Goal: Transaction & Acquisition: Purchase product/service

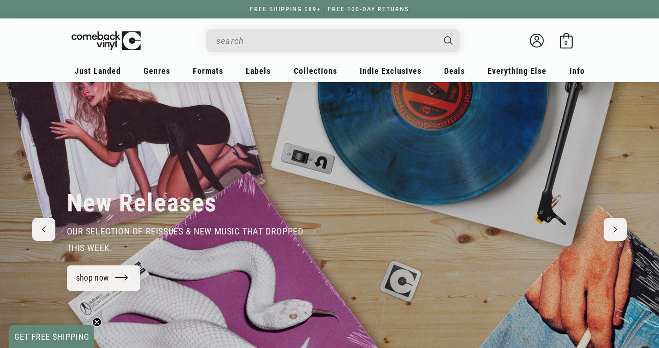
click at [269, 42] on input "When autocomplete results are available use up and down arrows to review and en…" at bounding box center [325, 40] width 219 height 19
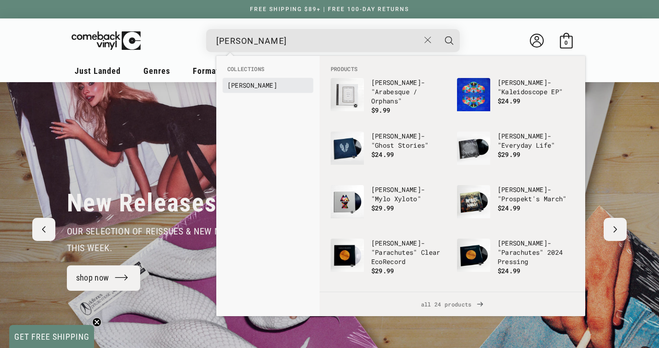
type input "Coldplay"
click at [256, 85] on b "Coldplay" at bounding box center [252, 85] width 50 height 9
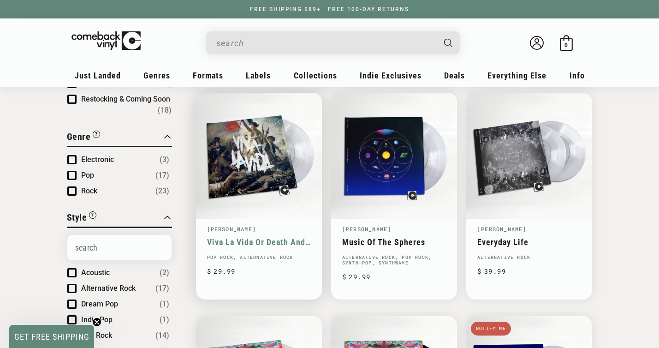
scroll to position [101, 0]
click at [258, 237] on link "Viva La Vida Or Death And All His Friends" at bounding box center [259, 242] width 104 height 10
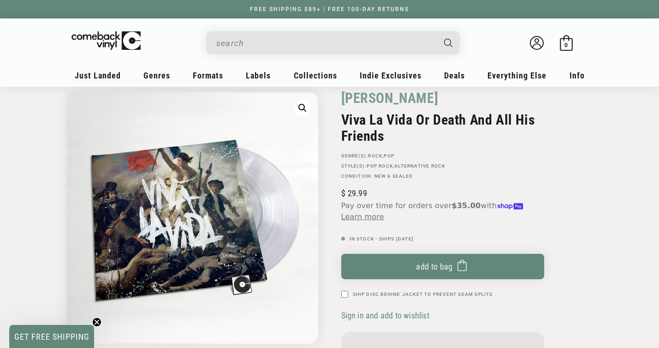
scroll to position [46, 0]
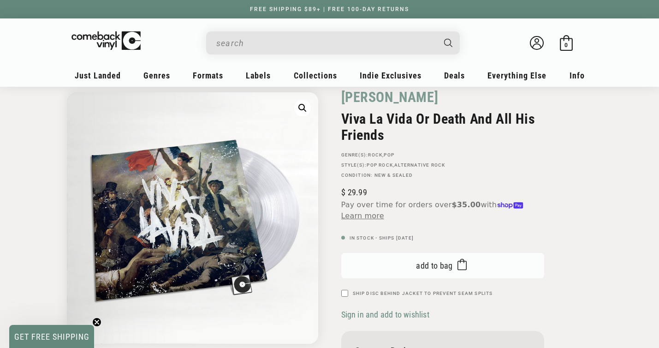
click at [454, 273] on span "submit" at bounding box center [460, 265] width 14 height 17
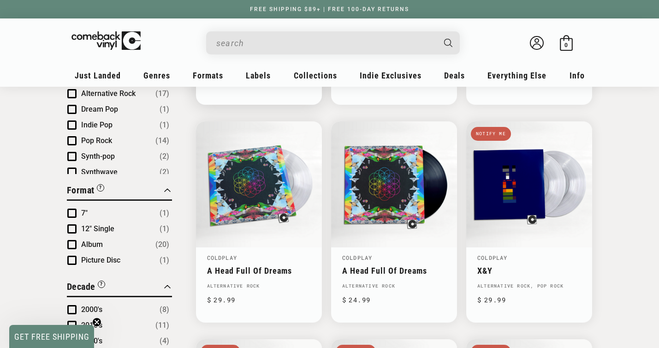
scroll to position [311, 0]
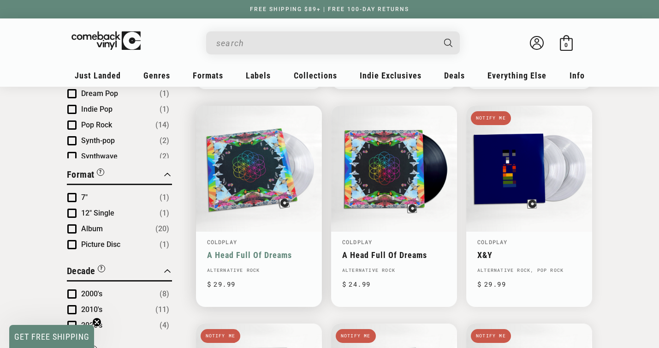
click at [273, 250] on link "A Head Full Of Dreams" at bounding box center [259, 255] width 104 height 10
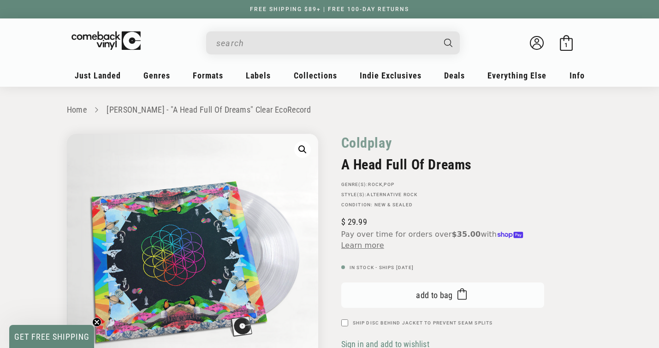
click at [439, 297] on span "Add to bag" at bounding box center [434, 295] width 37 height 10
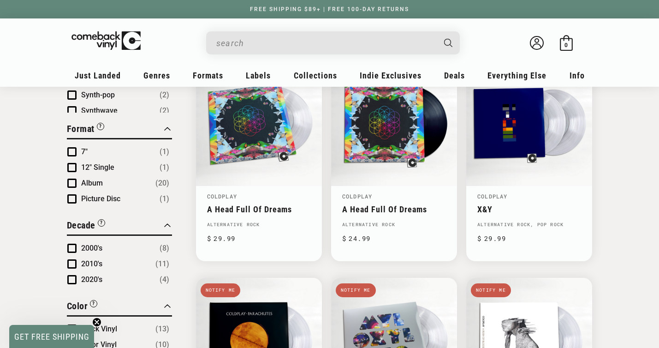
scroll to position [350, 0]
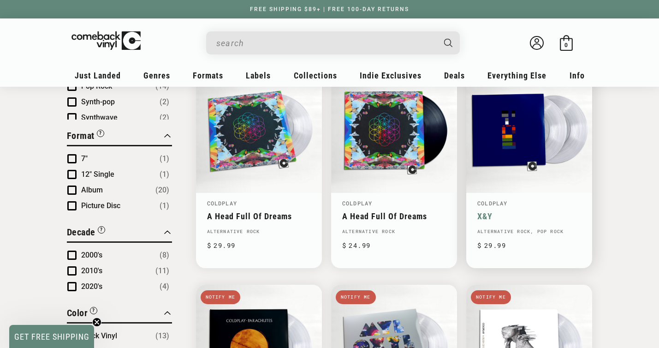
click at [518, 211] on link "X&Y" at bounding box center [529, 216] width 104 height 10
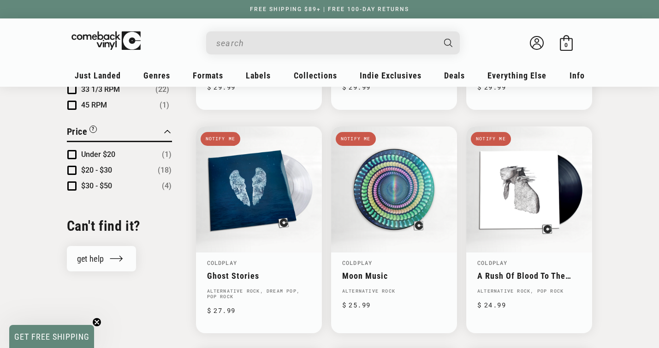
scroll to position [727, 0]
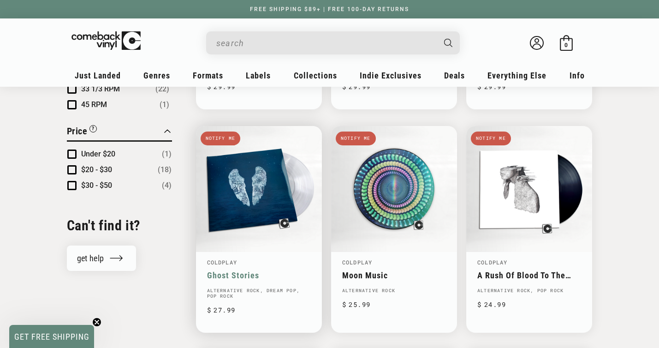
click at [237, 270] on link "Ghost Stories" at bounding box center [259, 275] width 104 height 10
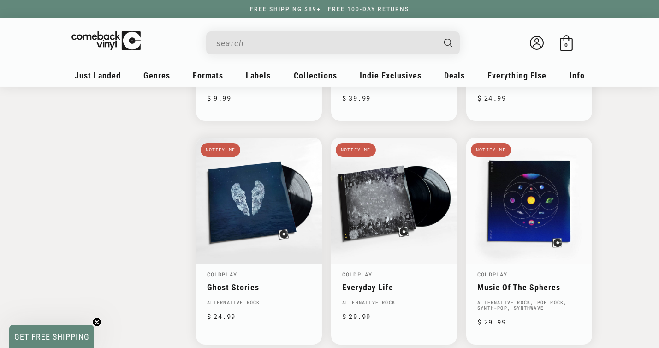
scroll to position [1376, 0]
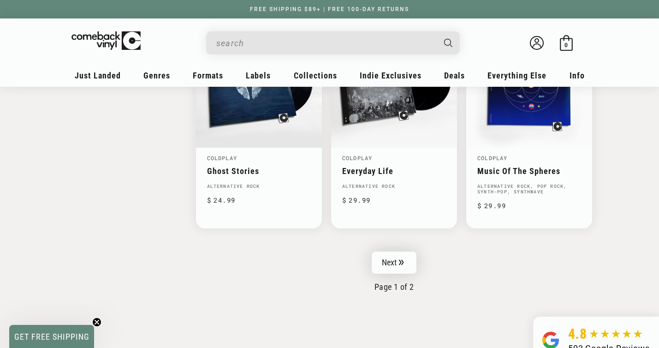
click at [397, 256] on link "Next" at bounding box center [394, 262] width 45 height 22
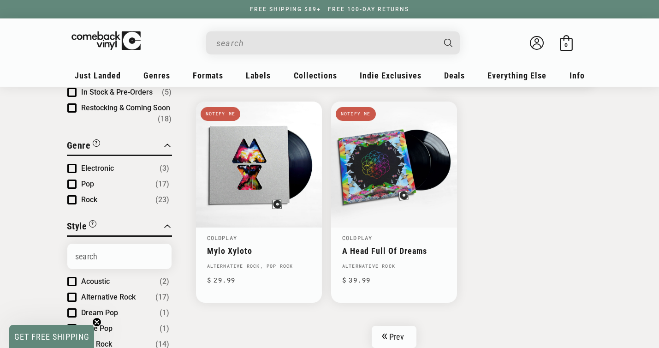
scroll to position [101, 0]
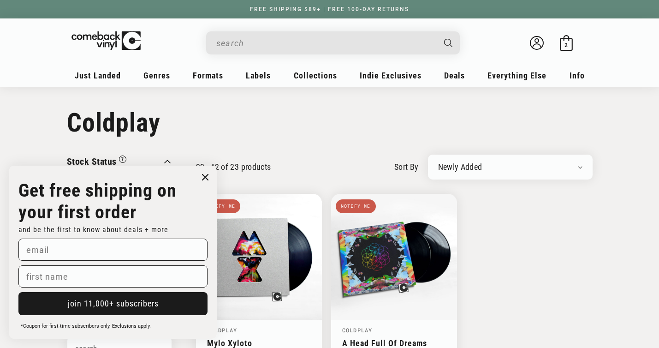
click at [273, 42] on input "When autocomplete results are available use up and down arrows to review and en…" at bounding box center [325, 43] width 219 height 19
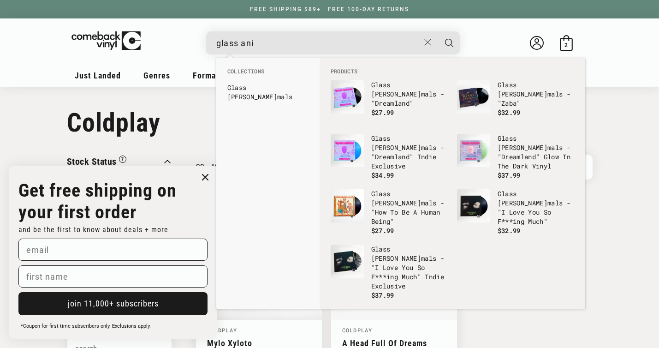
type input "Glass Animals"
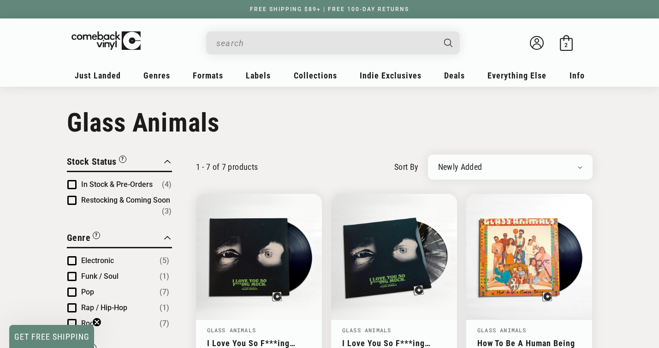
click at [254, 37] on input "When autocomplete results are available use up and down arrows to review and en…" at bounding box center [325, 43] width 219 height 19
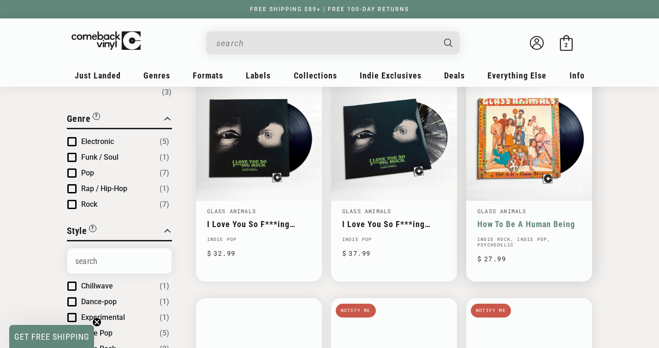
scroll to position [119, 0]
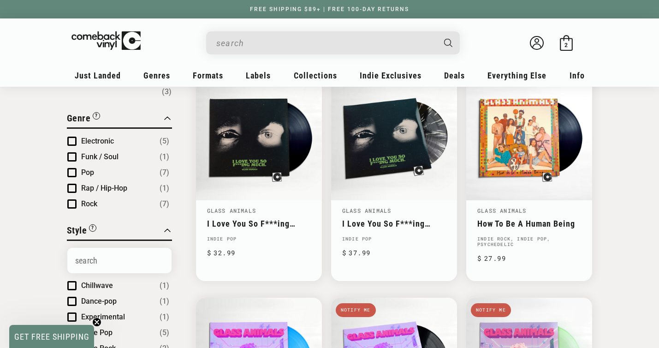
click at [266, 40] on input "When autocomplete results are available use up and down arrows to review and en…" at bounding box center [325, 43] width 219 height 19
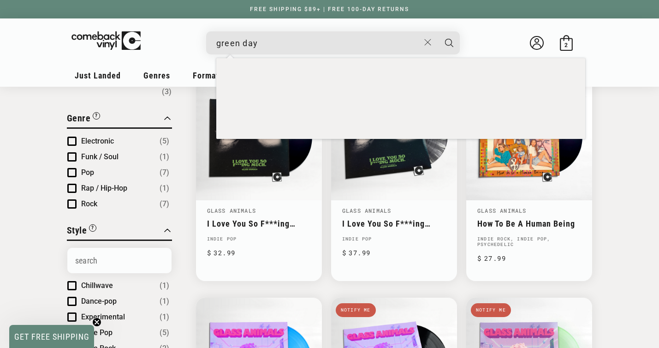
type input "green day"
click at [438, 31] on button "Search" at bounding box center [449, 42] width 23 height 23
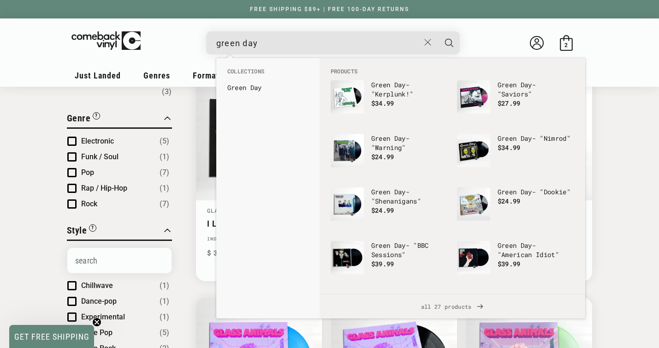
click at [287, 41] on input "green day" at bounding box center [317, 43] width 203 height 19
click at [438, 31] on button "Search" at bounding box center [449, 42] width 23 height 23
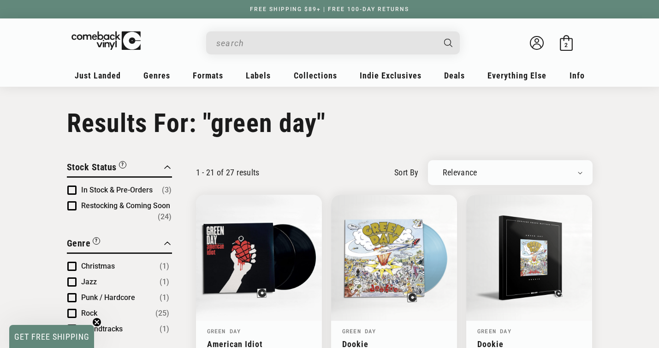
type input "green day"
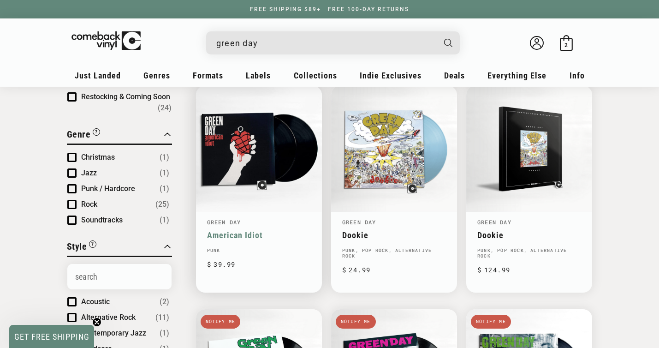
scroll to position [107, 0]
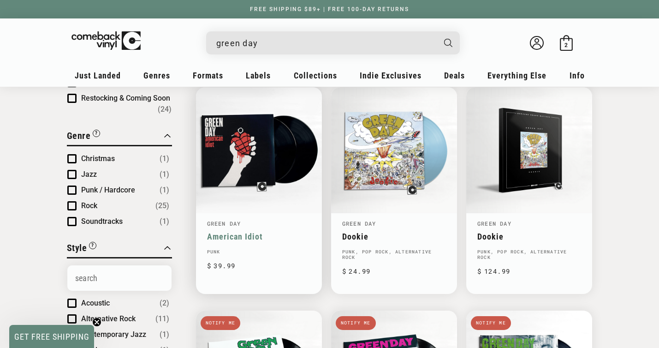
click at [257, 232] on link "American Idiot" at bounding box center [259, 237] width 104 height 10
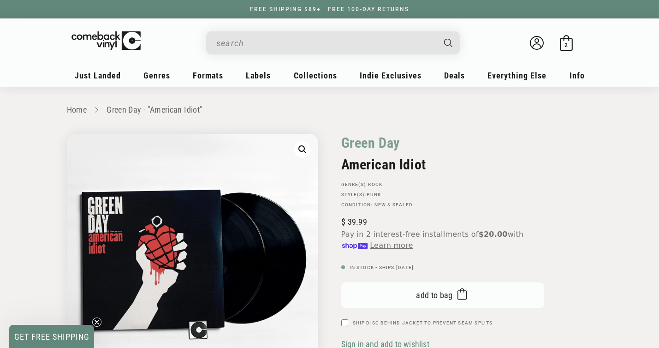
click at [435, 290] on button "Add to bag Added to bag" at bounding box center [442, 294] width 203 height 25
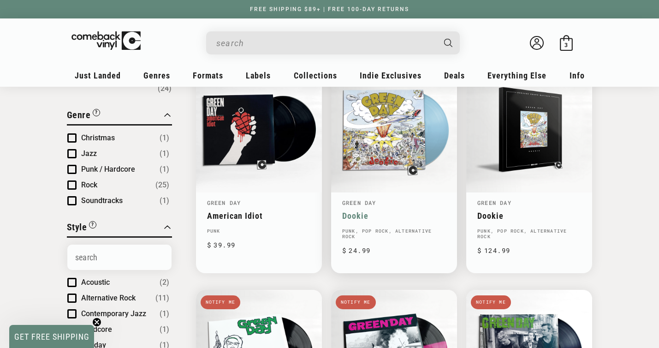
type input "green day"
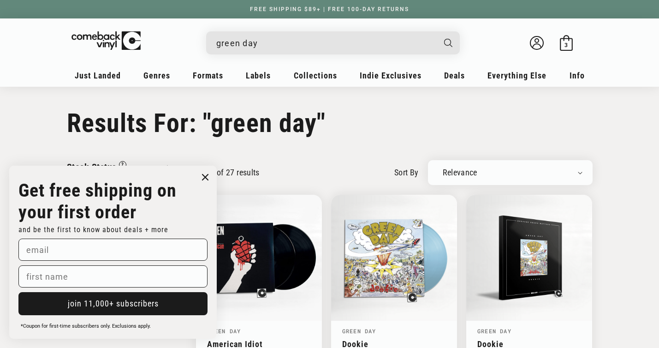
click at [205, 172] on circle "Close dialog" at bounding box center [205, 177] width 13 height 13
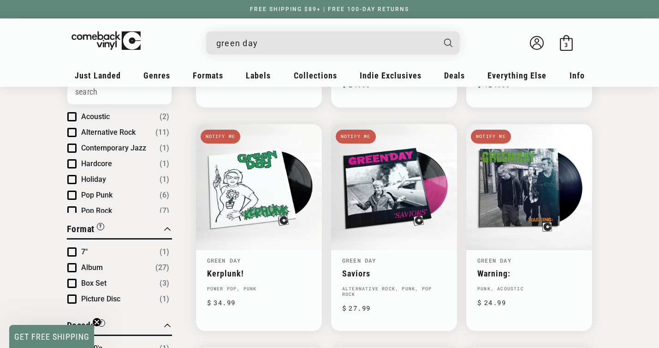
scroll to position [292, 0]
